Goal: Task Accomplishment & Management: Complete application form

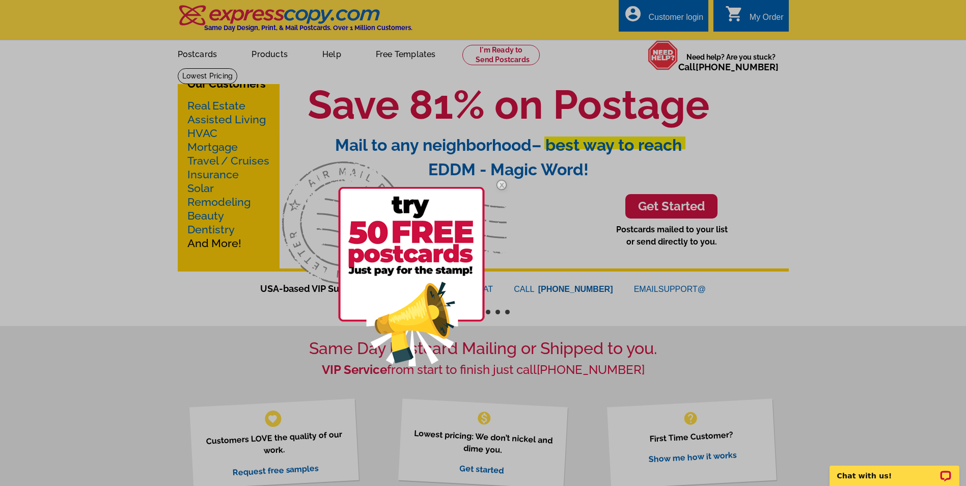
click at [509, 57] on div at bounding box center [483, 243] width 966 height 486
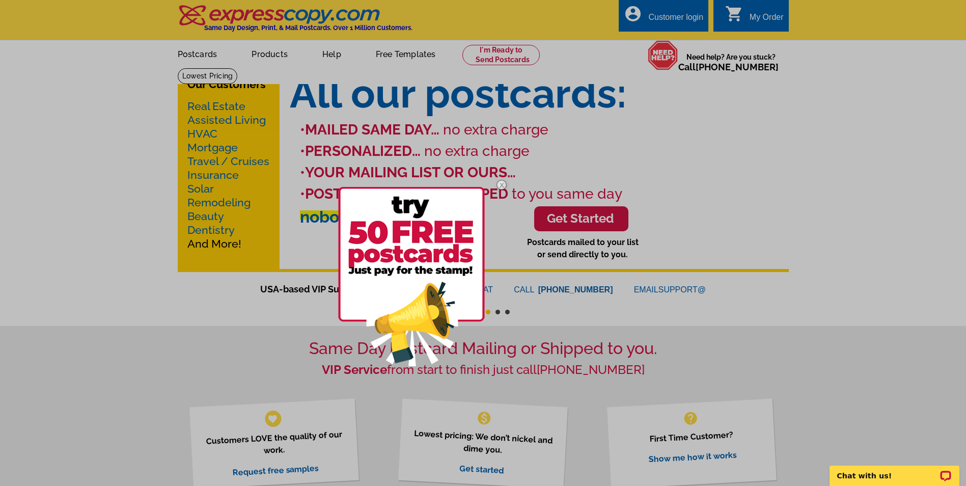
click at [491, 54] on div at bounding box center [483, 243] width 966 height 486
click at [680, 14] on div at bounding box center [483, 243] width 966 height 486
click at [664, 23] on div at bounding box center [483, 243] width 966 height 486
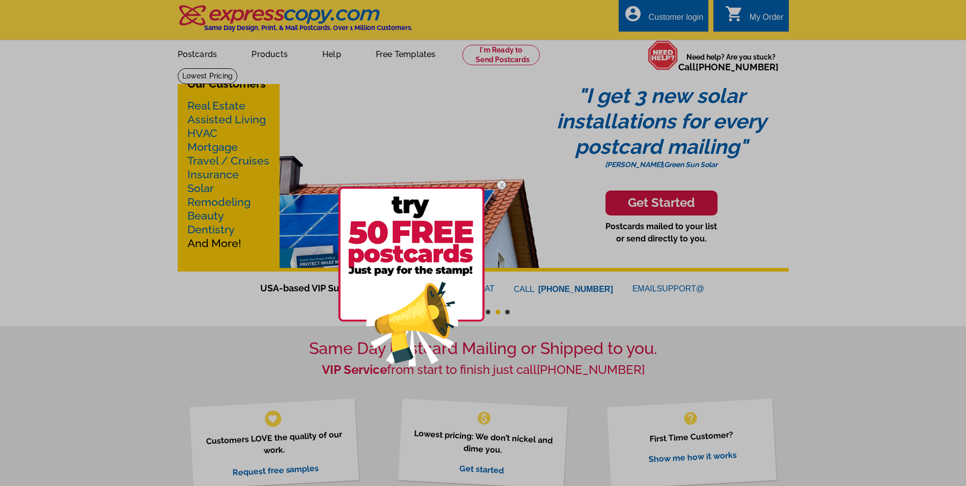
click at [504, 186] on img at bounding box center [502, 185] width 30 height 30
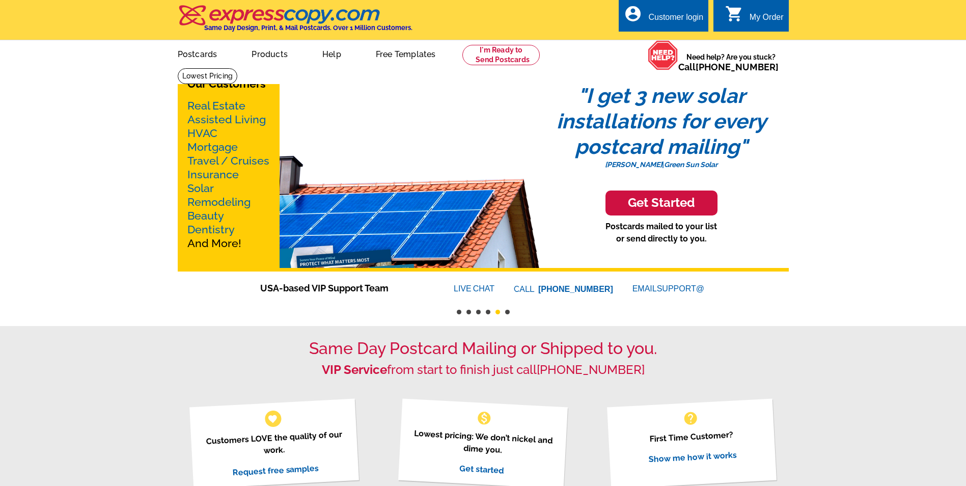
click at [678, 11] on link "account_circle Customer login" at bounding box center [663, 17] width 79 height 13
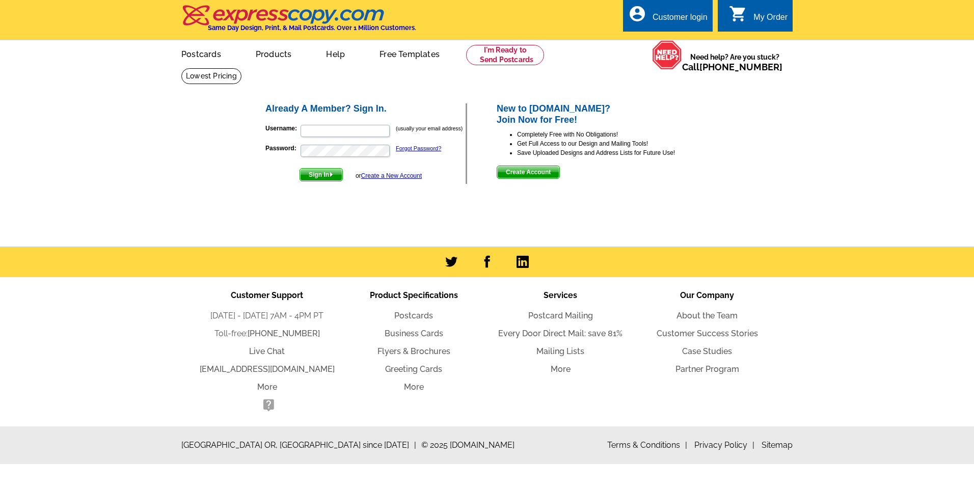
click at [392, 174] on link "Create a New Account" at bounding box center [391, 175] width 61 height 7
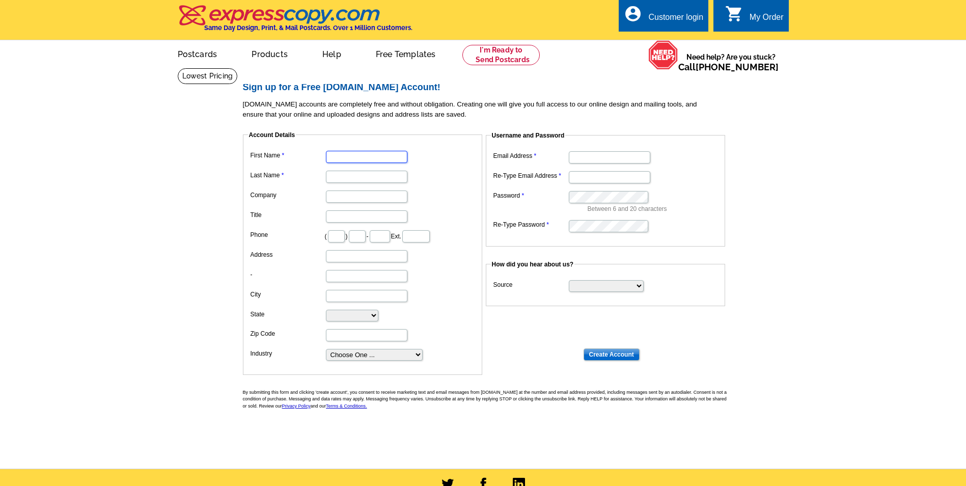
click at [380, 159] on input "First Name" at bounding box center [366, 157] width 81 height 12
type input "Karen"
type input "Wilde"
type input "406"
type input "334"
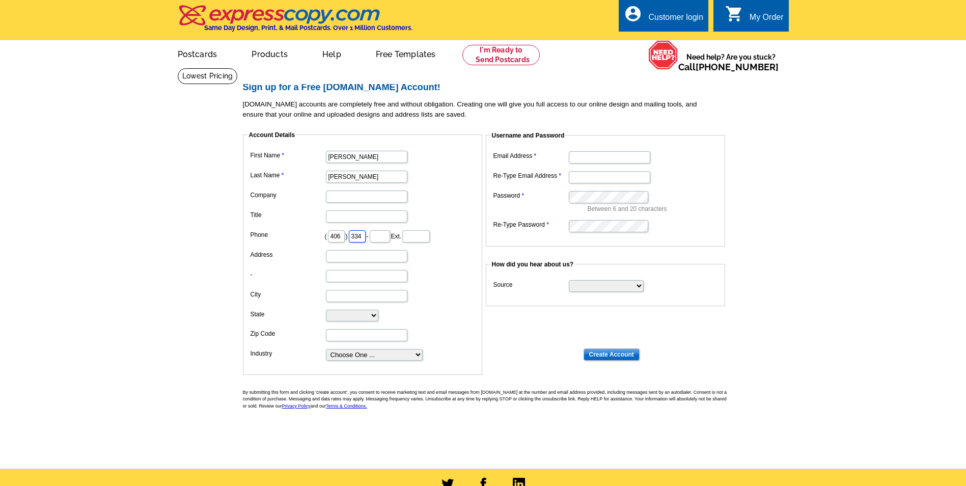
type input "6425"
type input "59901"
click at [364, 200] on input "Company" at bounding box center [366, 196] width 81 height 12
type input "IDEAL Real Estate"
click at [358, 212] on input "Title" at bounding box center [366, 216] width 81 height 12
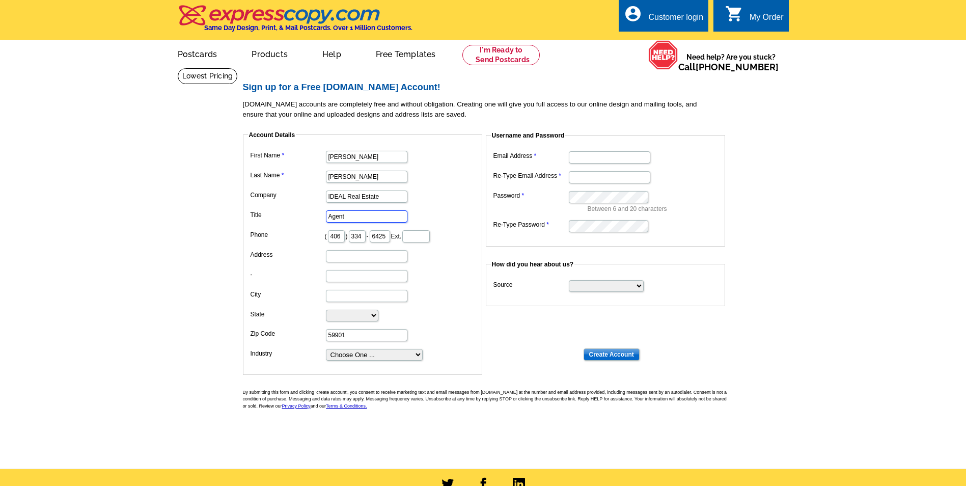
type input "Agent"
click at [360, 258] on input "Address" at bounding box center [366, 256] width 81 height 12
type input "148 Fox Den Trl"
click at [340, 294] on input "City" at bounding box center [366, 296] width 81 height 12
type input "Kalispell"
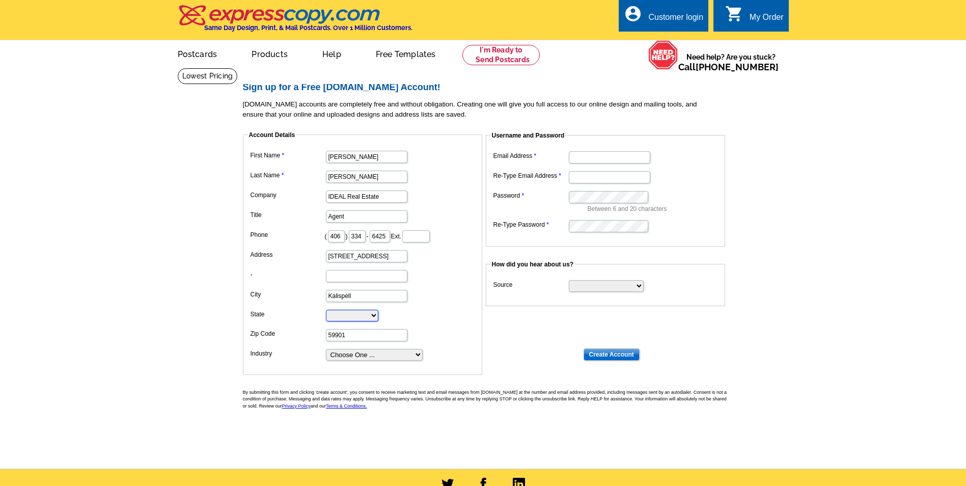
click at [336, 313] on select "Alabama Alaska Arizona Arkansas California Colorado Connecticut District of Col…" at bounding box center [352, 316] width 52 height 12
select select "MT"
click at [326, 310] on select "Alabama Alaska Arizona Arkansas California Colorado Connecticut District of Col…" at bounding box center [352, 316] width 52 height 12
click at [420, 357] on select "Choose One ... Residential Real Estate Accounting Agriculture Architecture Arts…" at bounding box center [374, 355] width 97 height 12
select select "3"
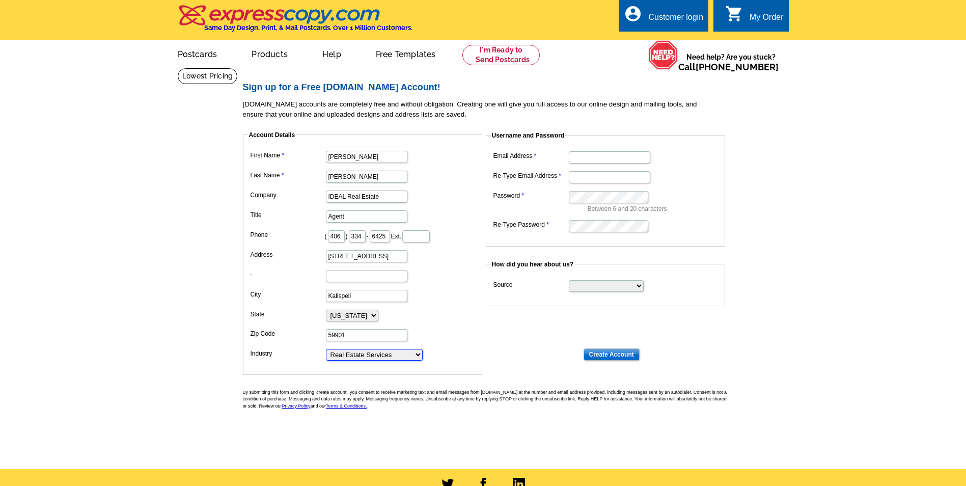
click at [326, 349] on select "Choose One ... Residential Real Estate Accounting Agriculture Architecture Arts…" at bounding box center [374, 355] width 97 height 12
click at [589, 157] on input "Email Address" at bounding box center [609, 157] width 81 height 12
type input "Karen@brodybroker.com"
click at [640, 288] on select "Search Engine Television Ad Direct Mail Postcard Email Referred by a friend Oth…" at bounding box center [606, 286] width 75 height 12
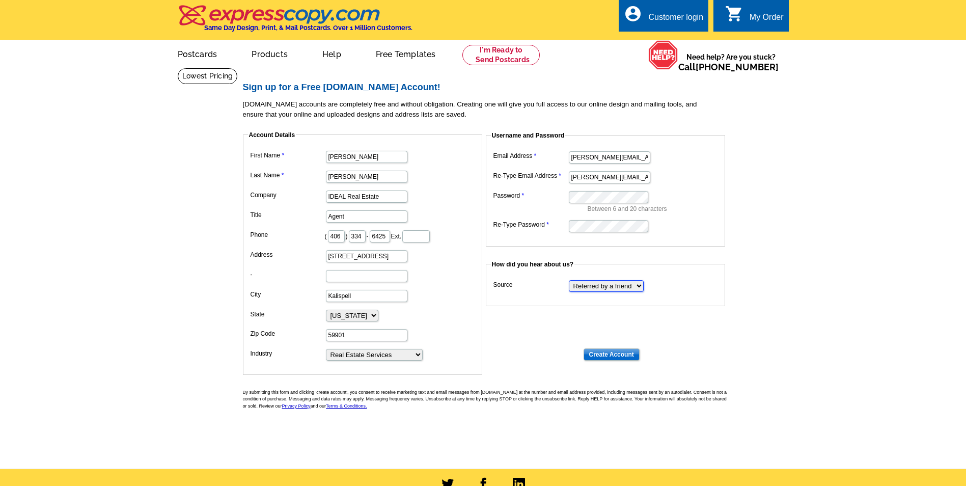
click at [569, 281] on select "Search Engine Television Ad Direct Mail Postcard Email Referred by a friend Oth…" at bounding box center [606, 286] width 75 height 12
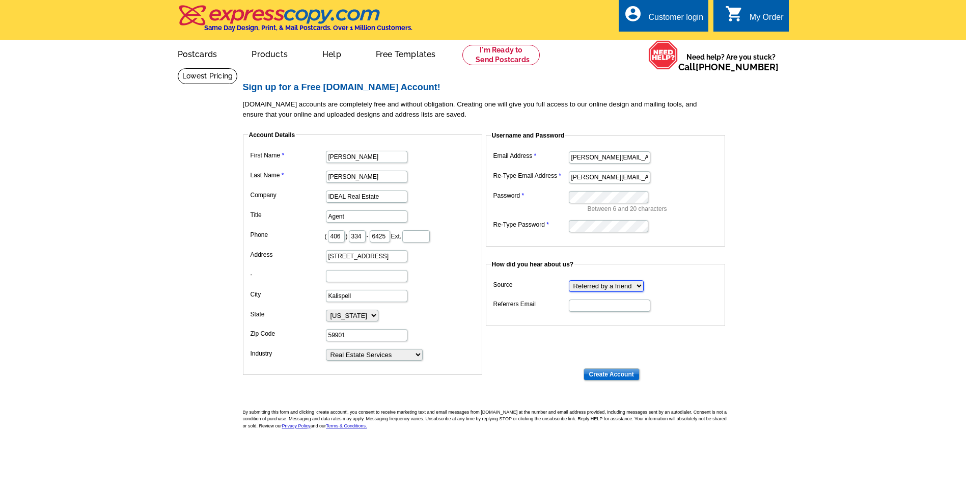
click at [641, 285] on select "Search Engine Television Ad Direct Mail Postcard Email Referred by a friend Oth…" at bounding box center [606, 286] width 75 height 12
select select "other"
click at [569, 281] on select "Search Engine Television Ad Direct Mail Postcard Email Referred by a friend Oth…" at bounding box center [606, 286] width 75 height 12
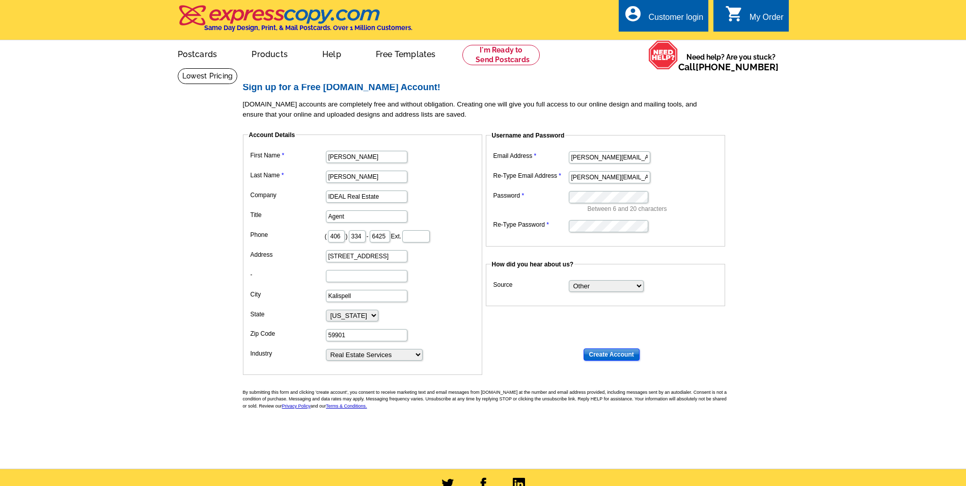
click at [624, 351] on input "Create Account" at bounding box center [612, 354] width 56 height 12
